Goal: Information Seeking & Learning: Learn about a topic

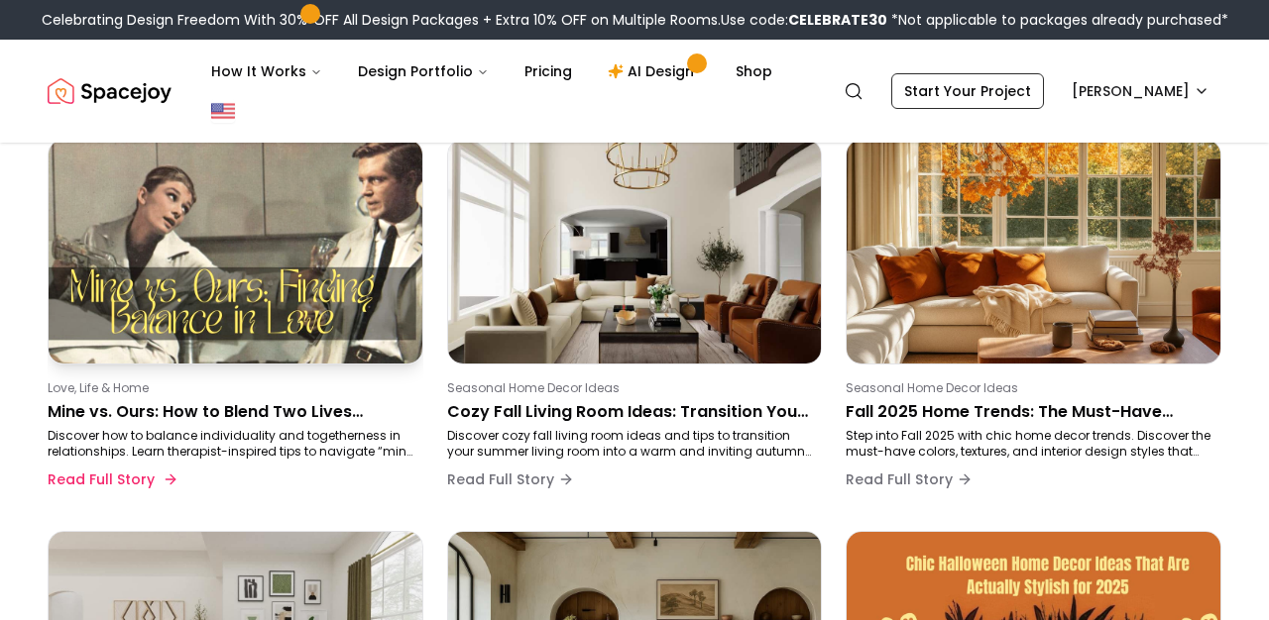
scroll to position [194, 0]
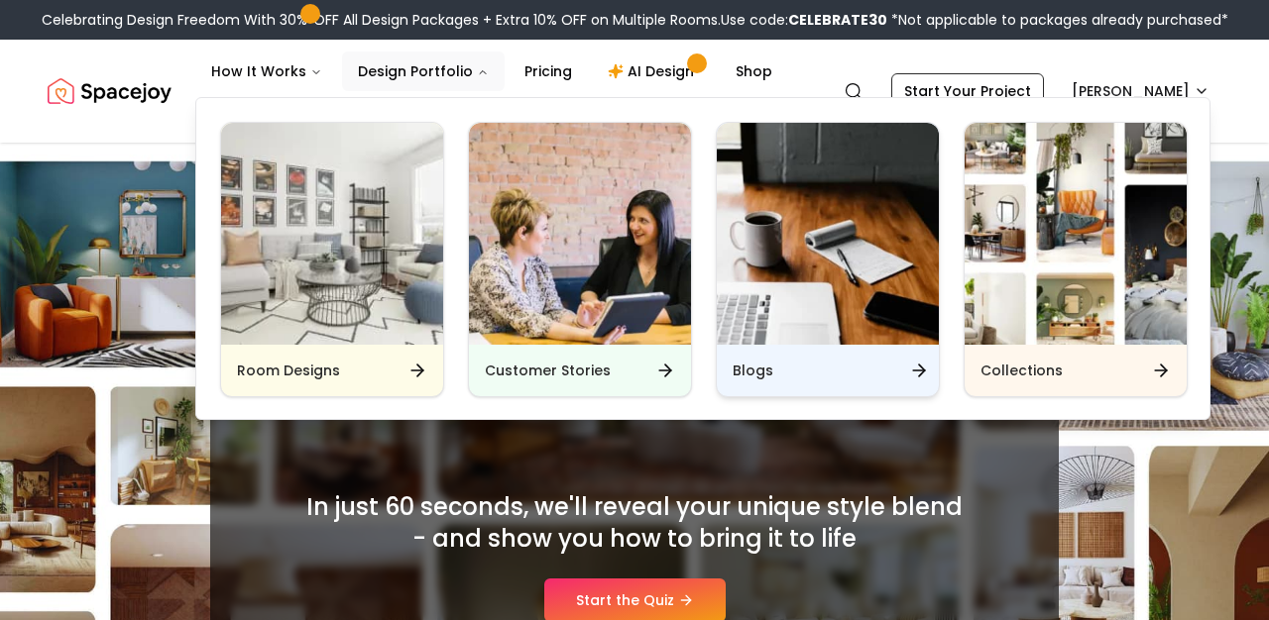
click at [777, 369] on div "Blogs" at bounding box center [828, 371] width 222 height 52
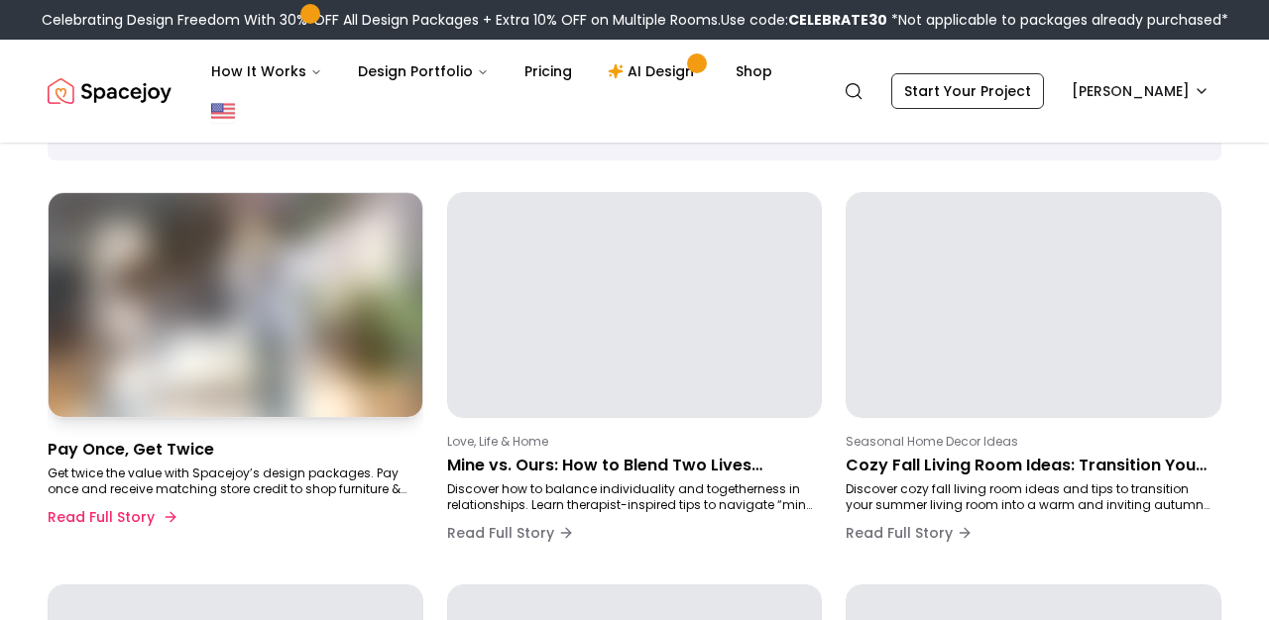
scroll to position [142, 0]
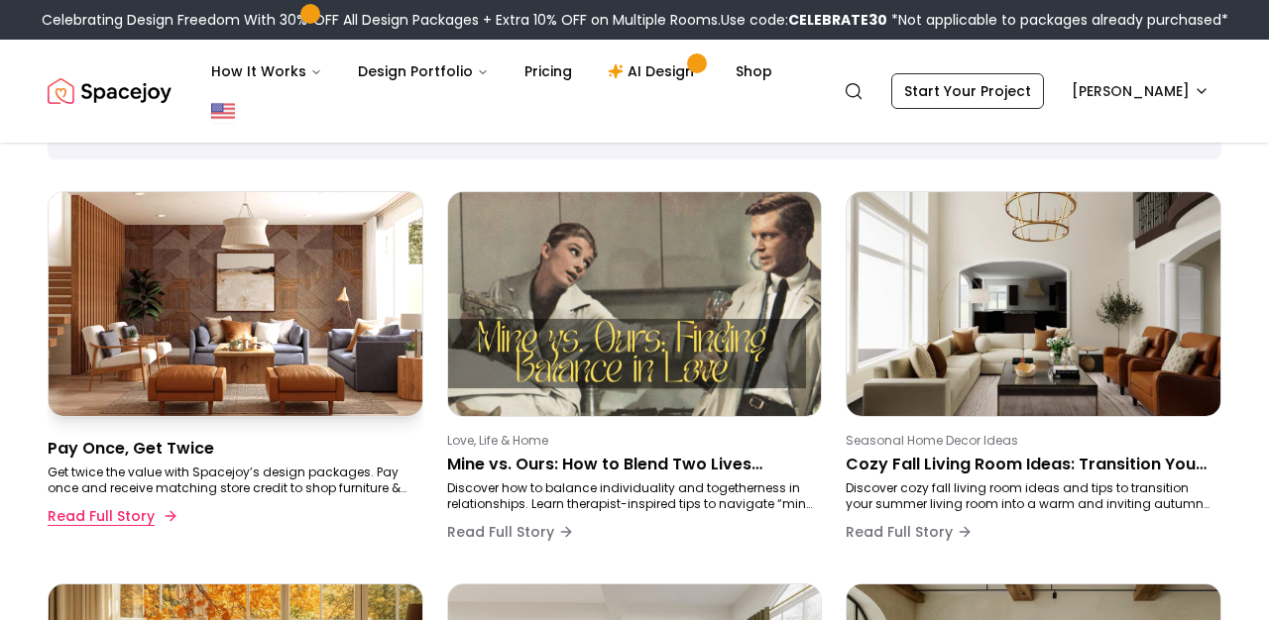
click at [136, 515] on button "Read Full Story" at bounding box center [111, 517] width 127 height 40
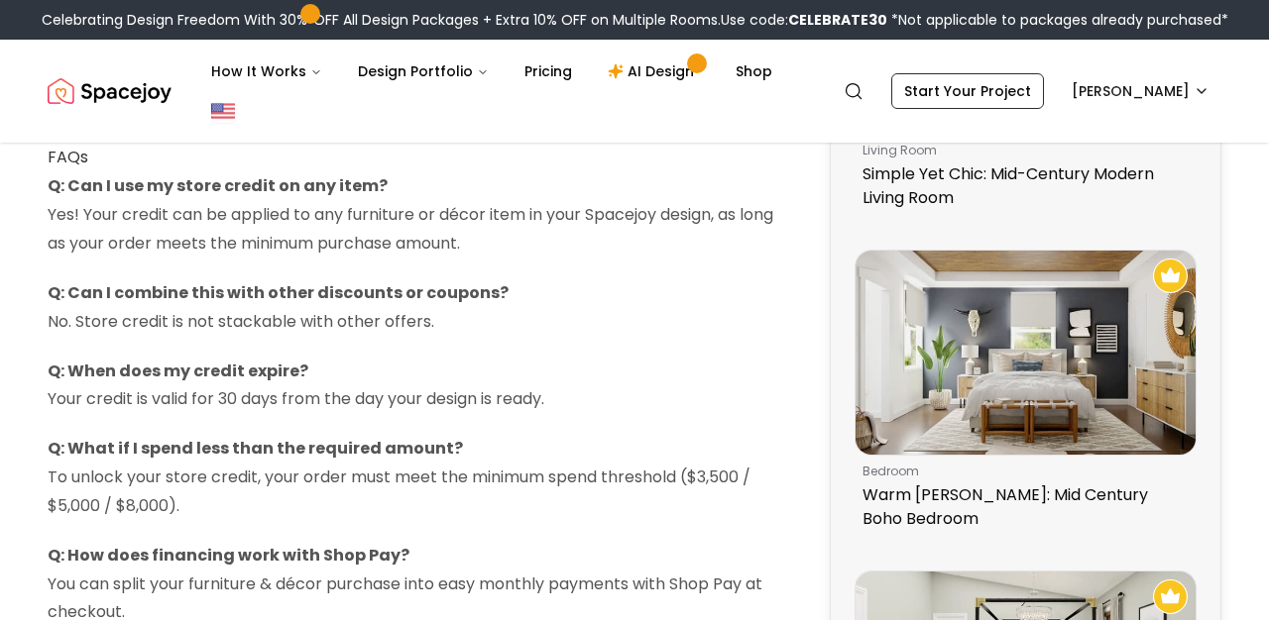
scroll to position [1178, 0]
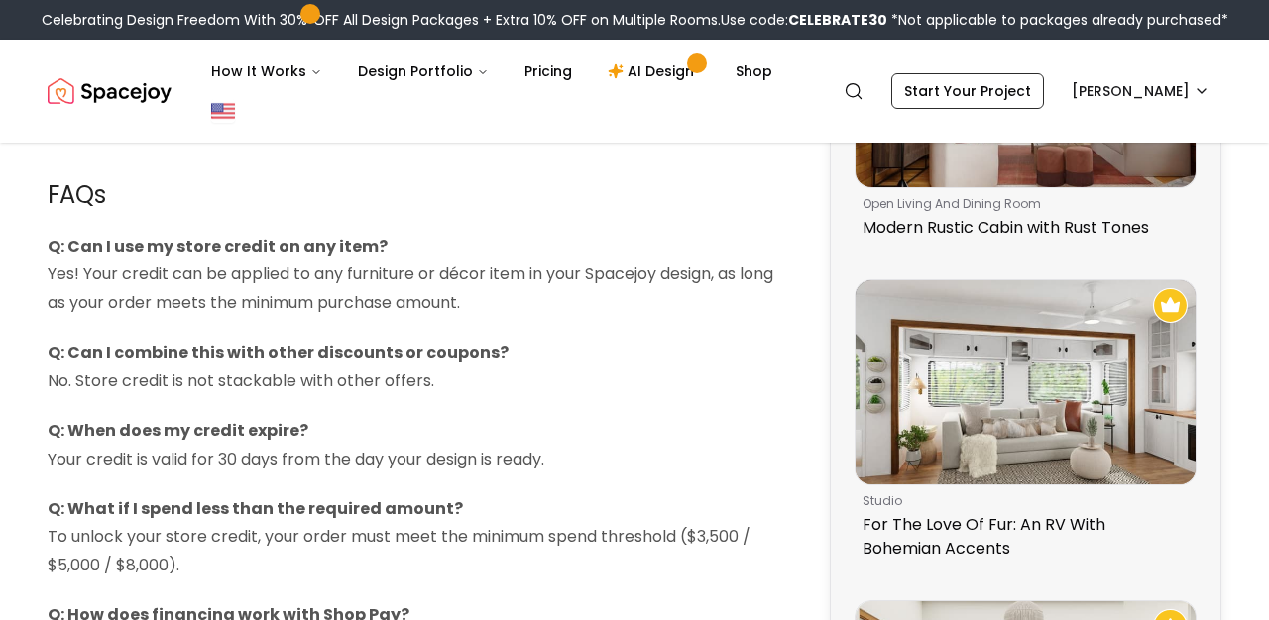
scroll to position [1240, 0]
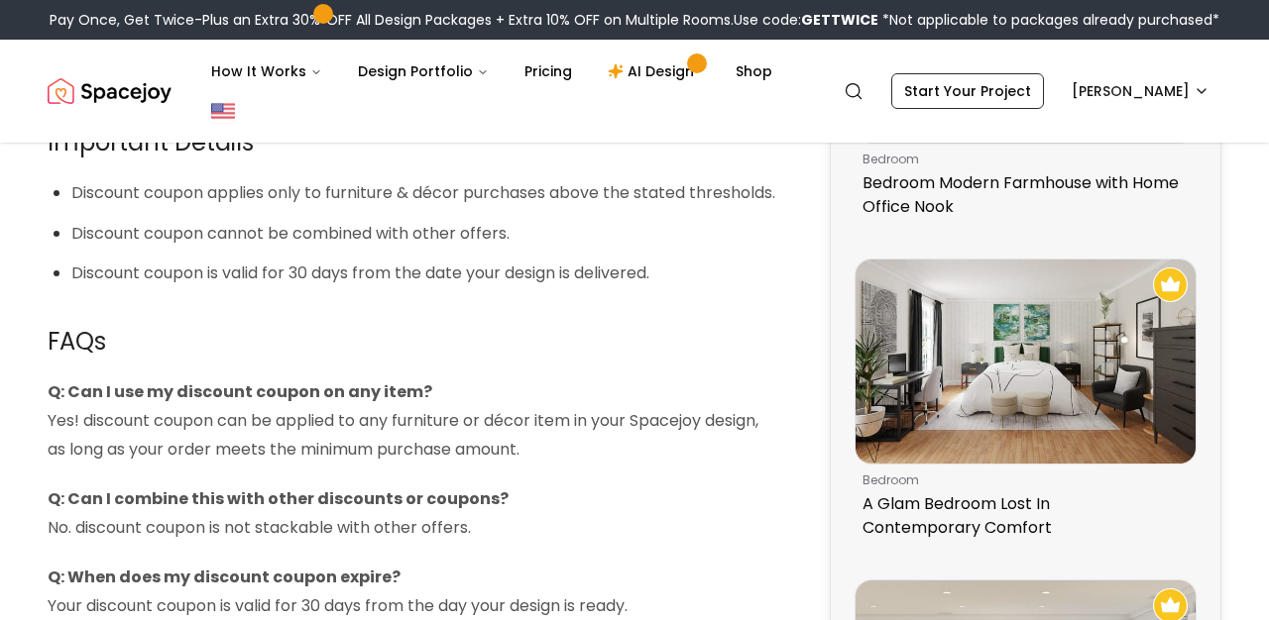
scroll to position [1250, 0]
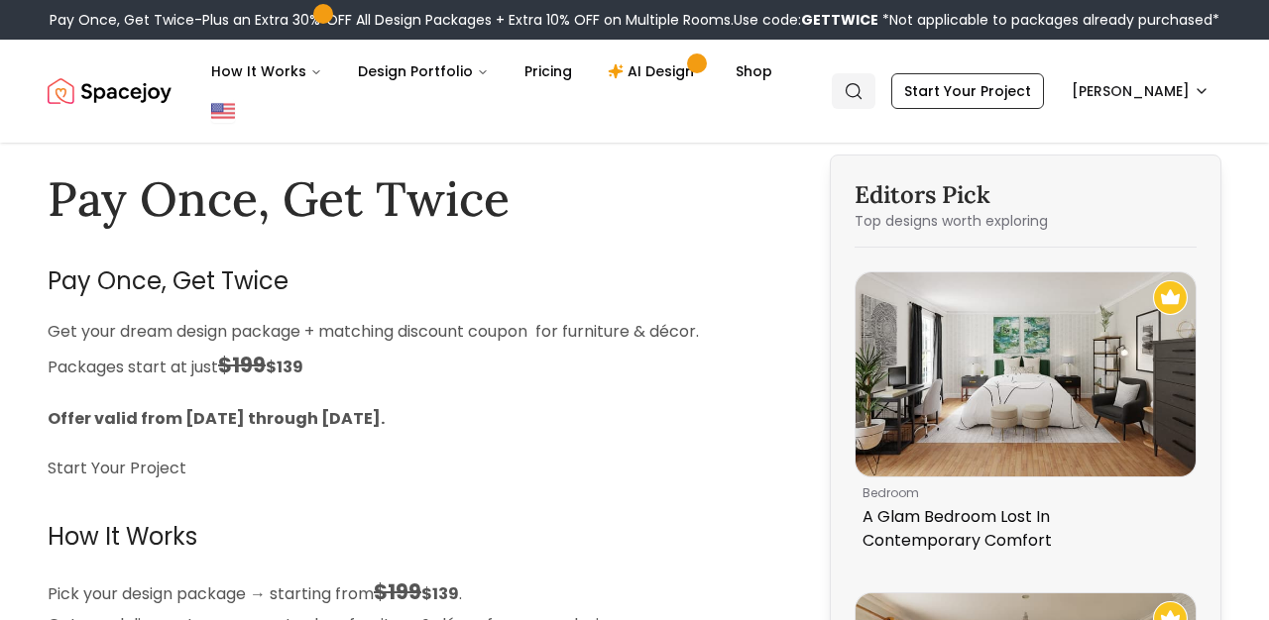
click at [863, 86] on icon "Global" at bounding box center [853, 91] width 20 height 20
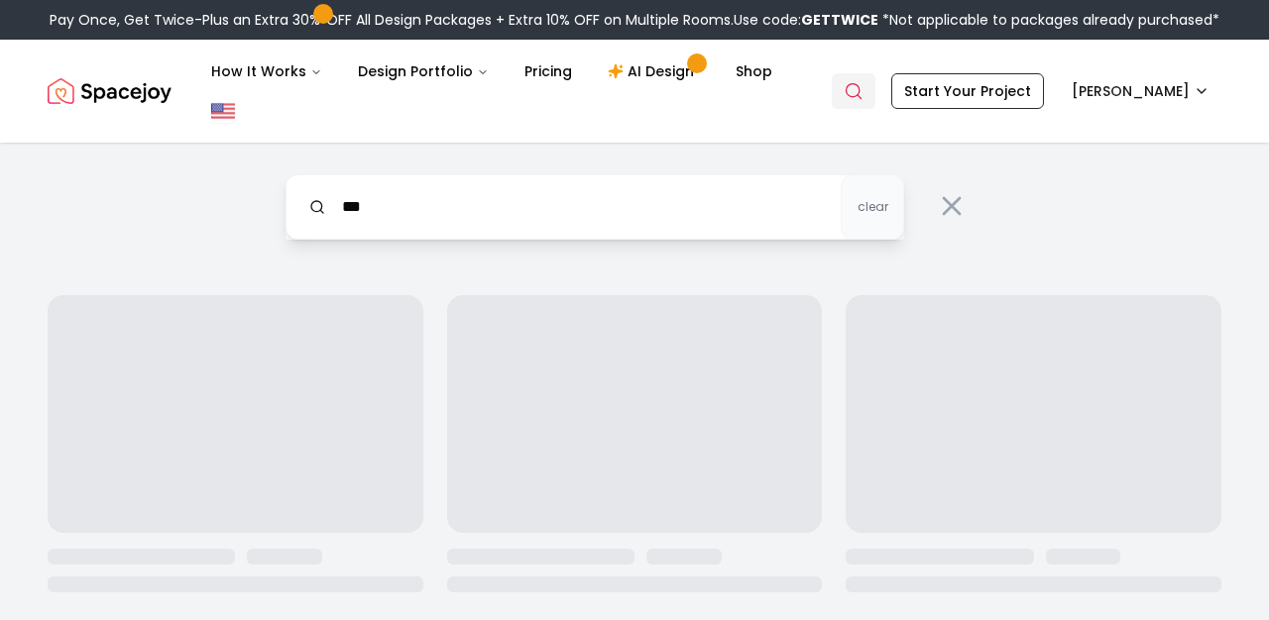
type input "****"
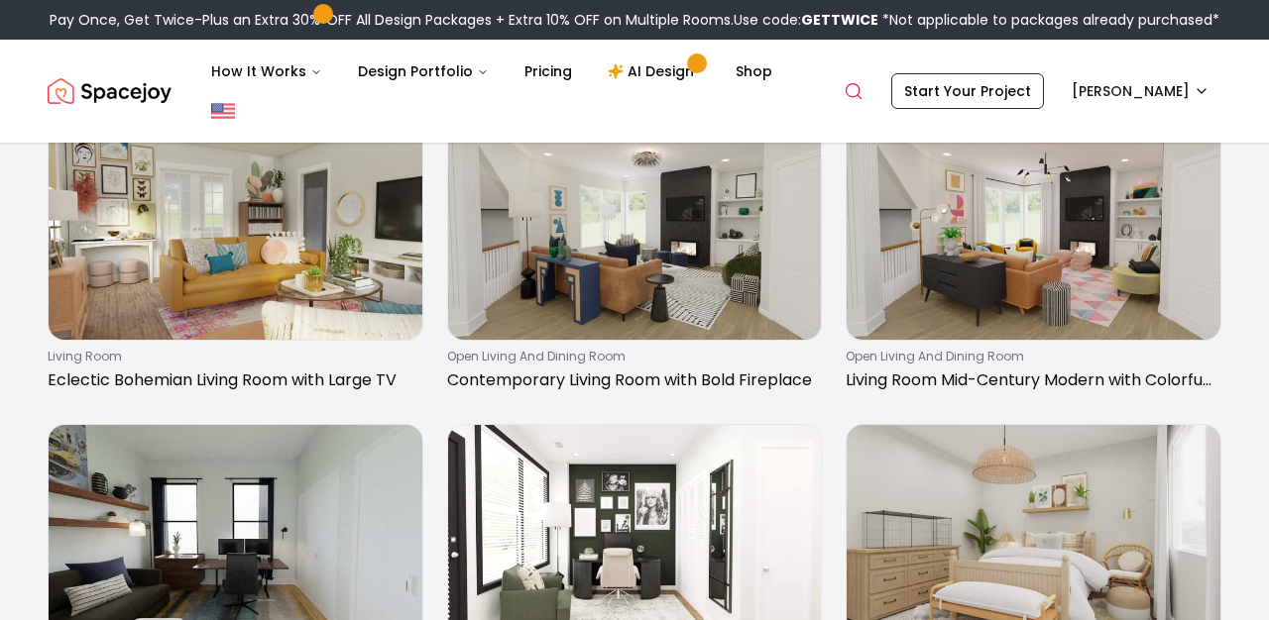
scroll to position [1761, 0]
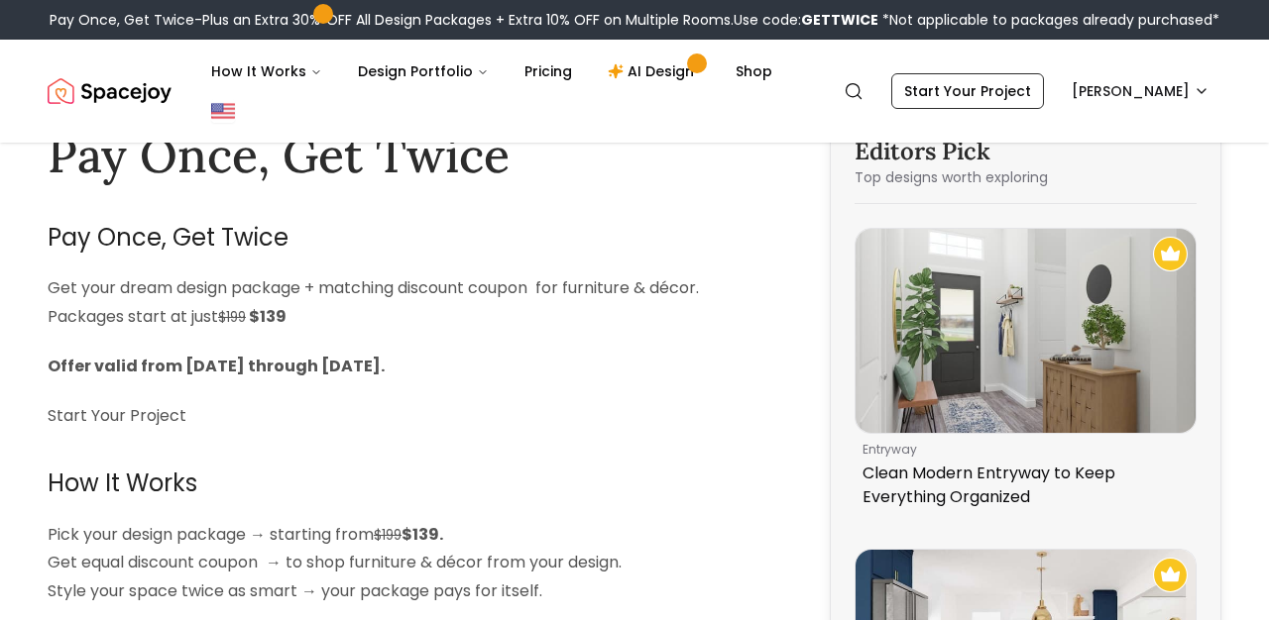
scroll to position [52, 0]
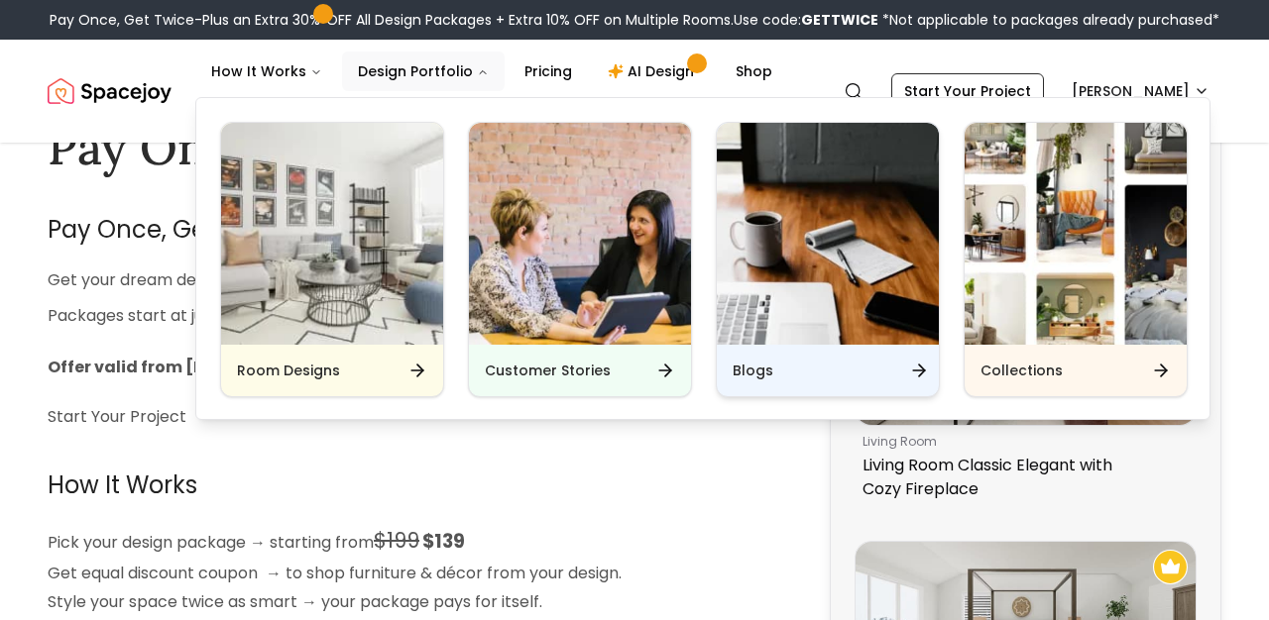
click at [739, 372] on h6 "Blogs" at bounding box center [752, 371] width 41 height 20
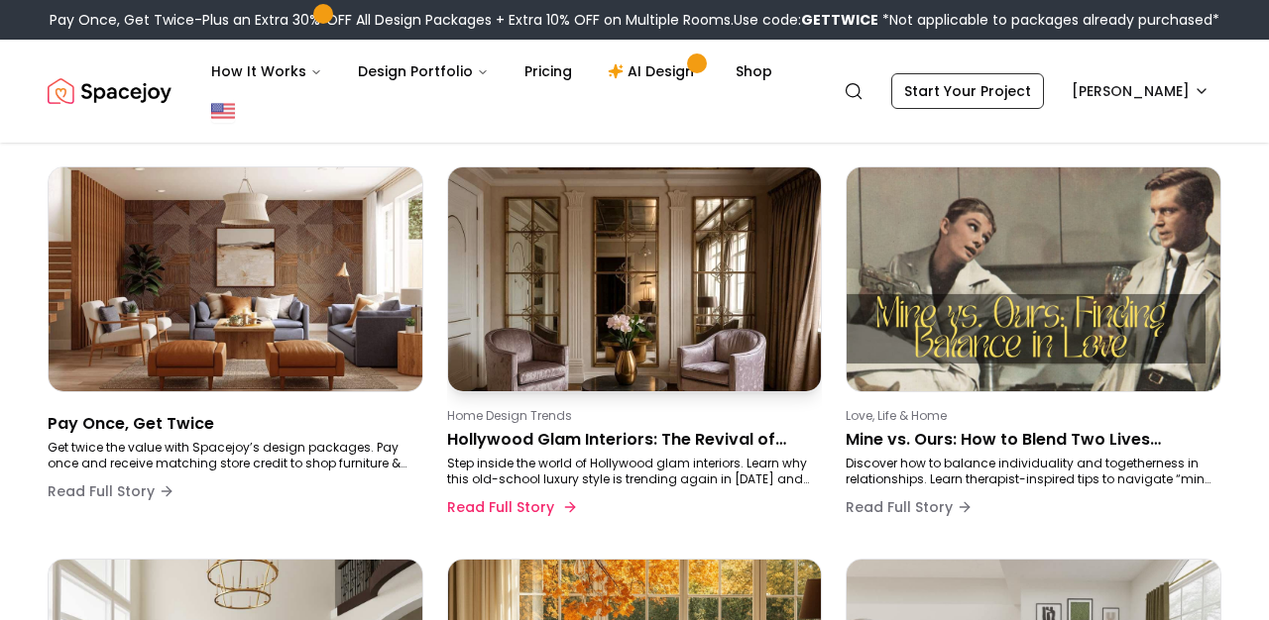
scroll to position [168, 0]
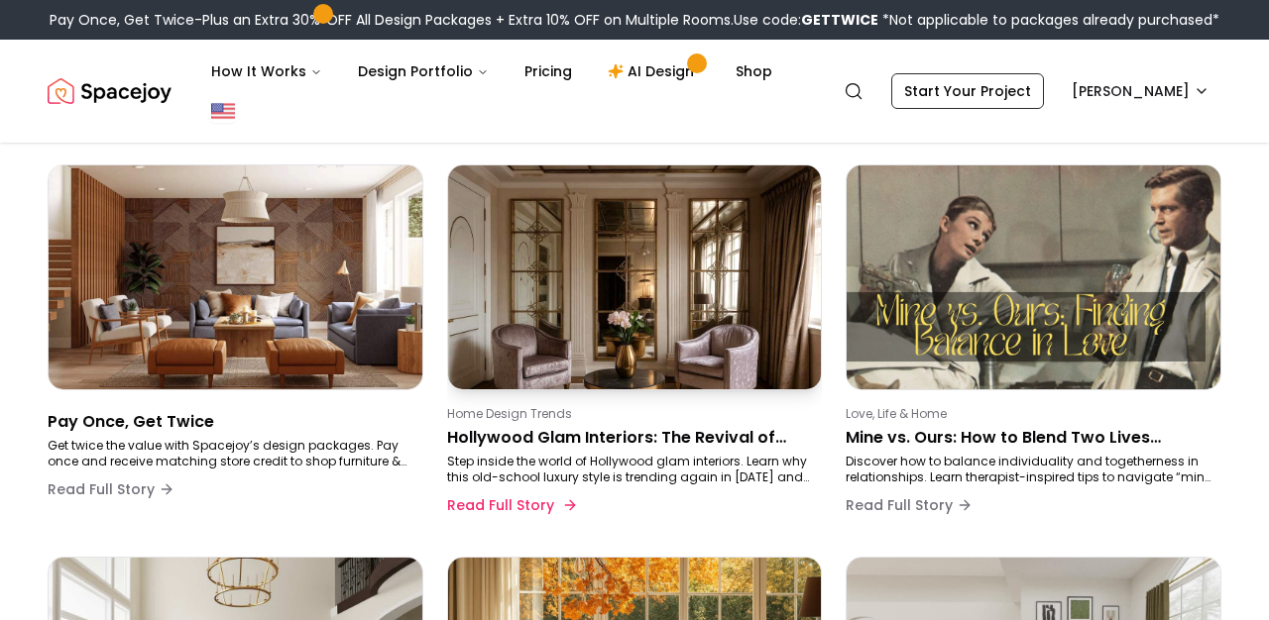
click at [515, 485] on p "Step inside the world of Hollywood glam interiors. Learn why this old-school lu…" at bounding box center [631, 470] width 368 height 32
click at [517, 510] on button "Read Full Story" at bounding box center [510, 506] width 127 height 40
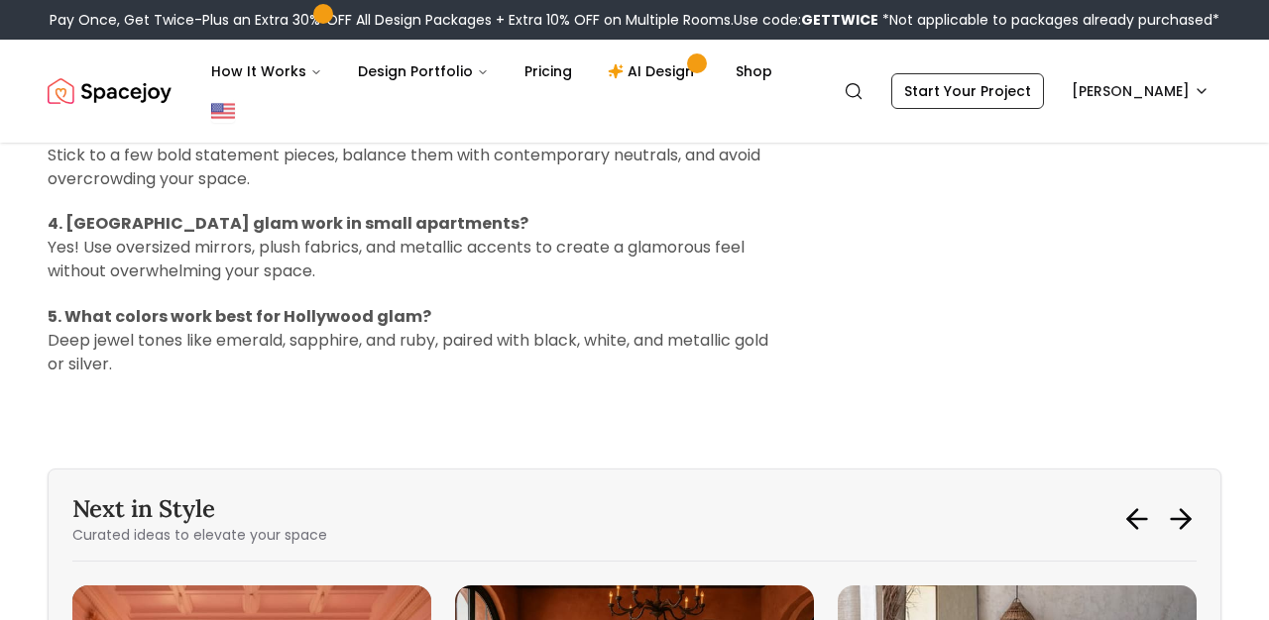
scroll to position [4548, 0]
